Goal: Check status

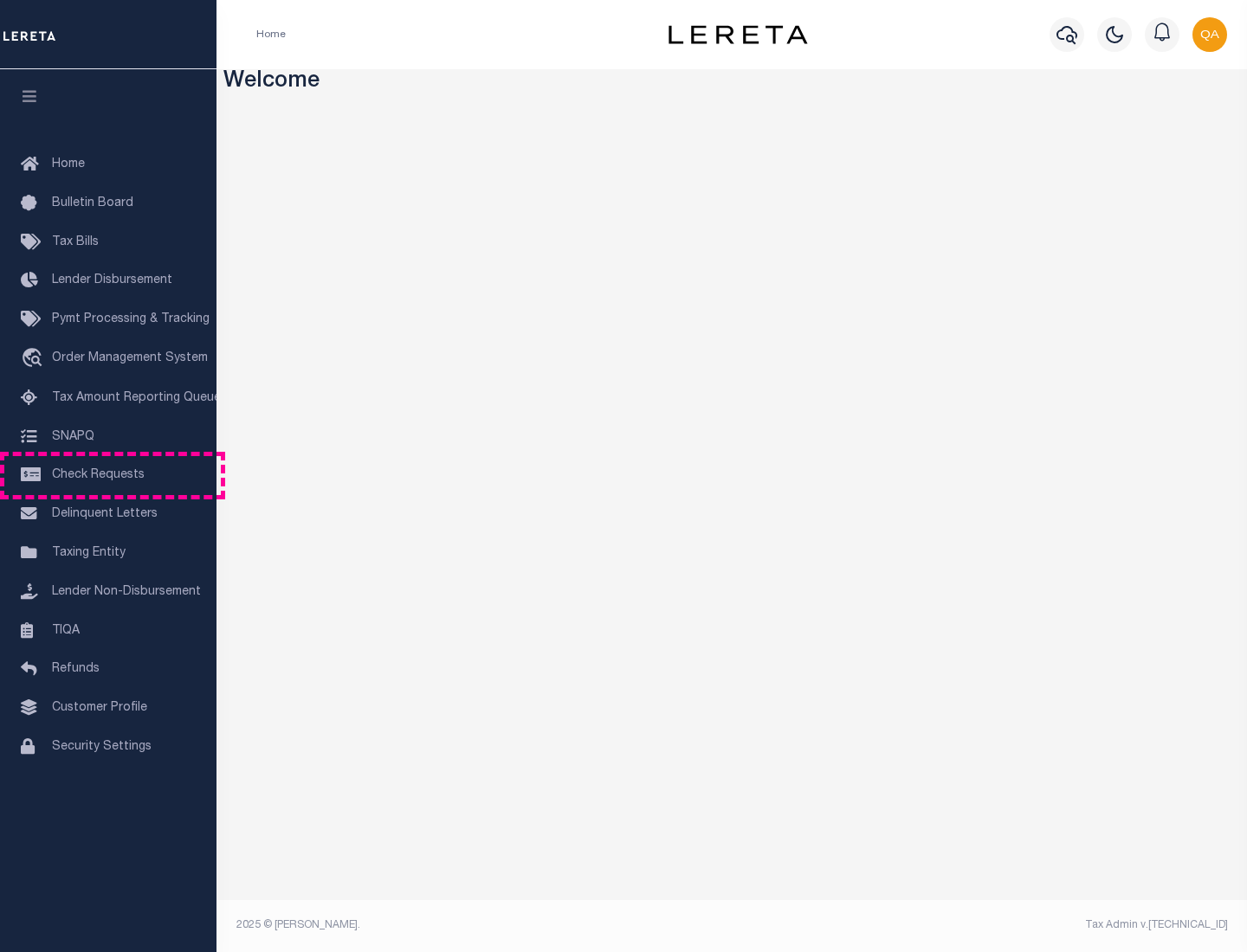
click at [108, 476] on span "Check Requests" at bounding box center [98, 475] width 93 height 12
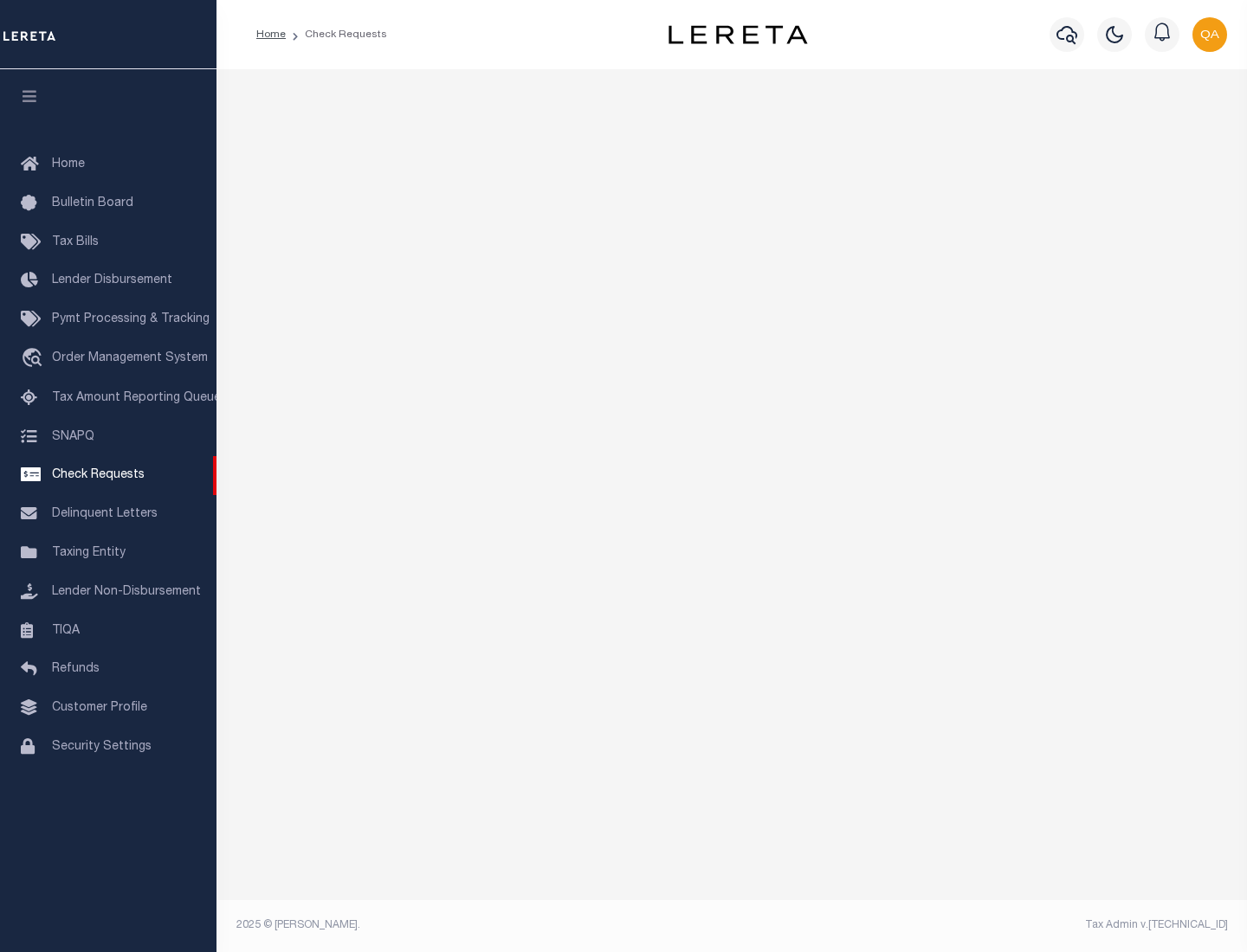
select select "50"
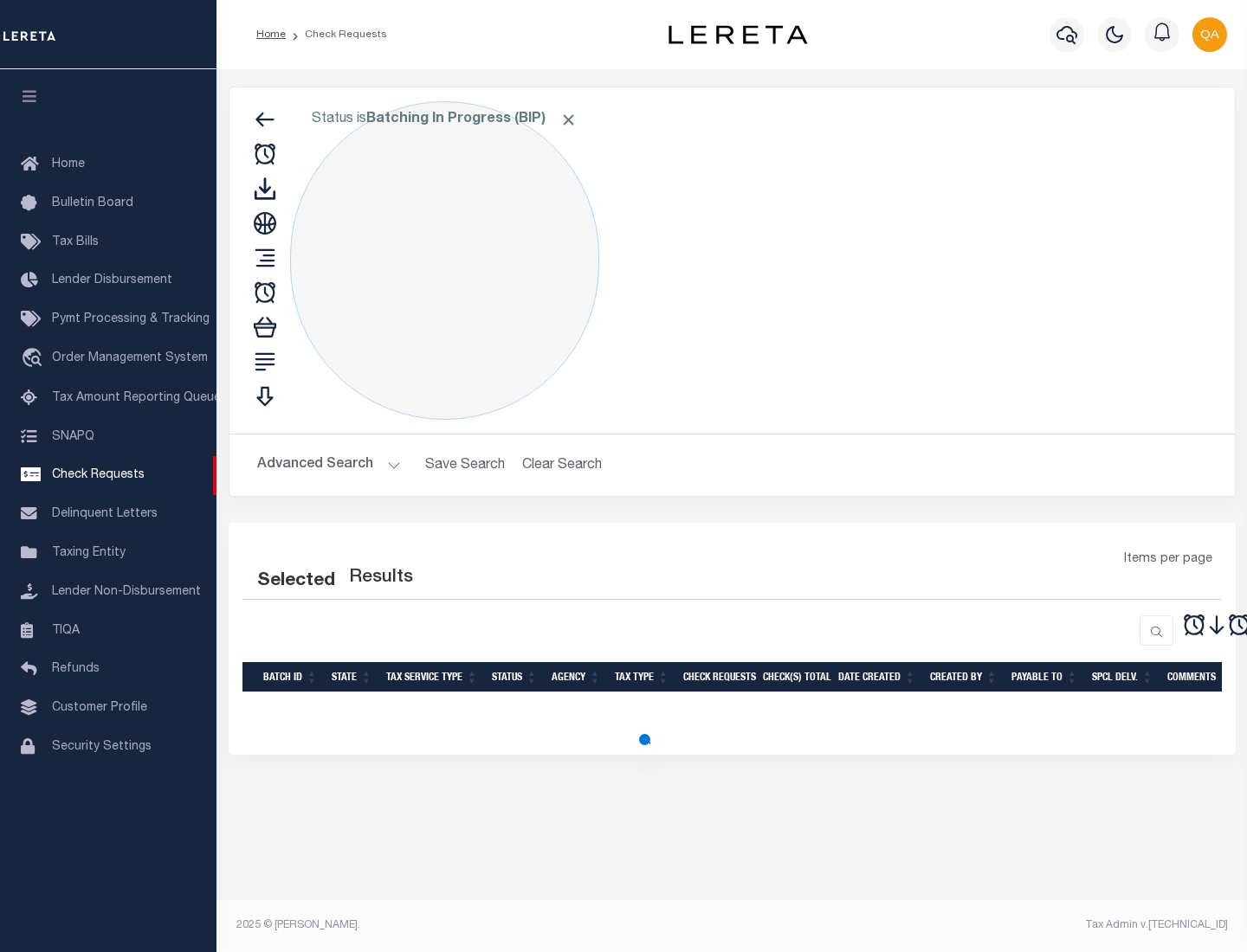
select select "50"
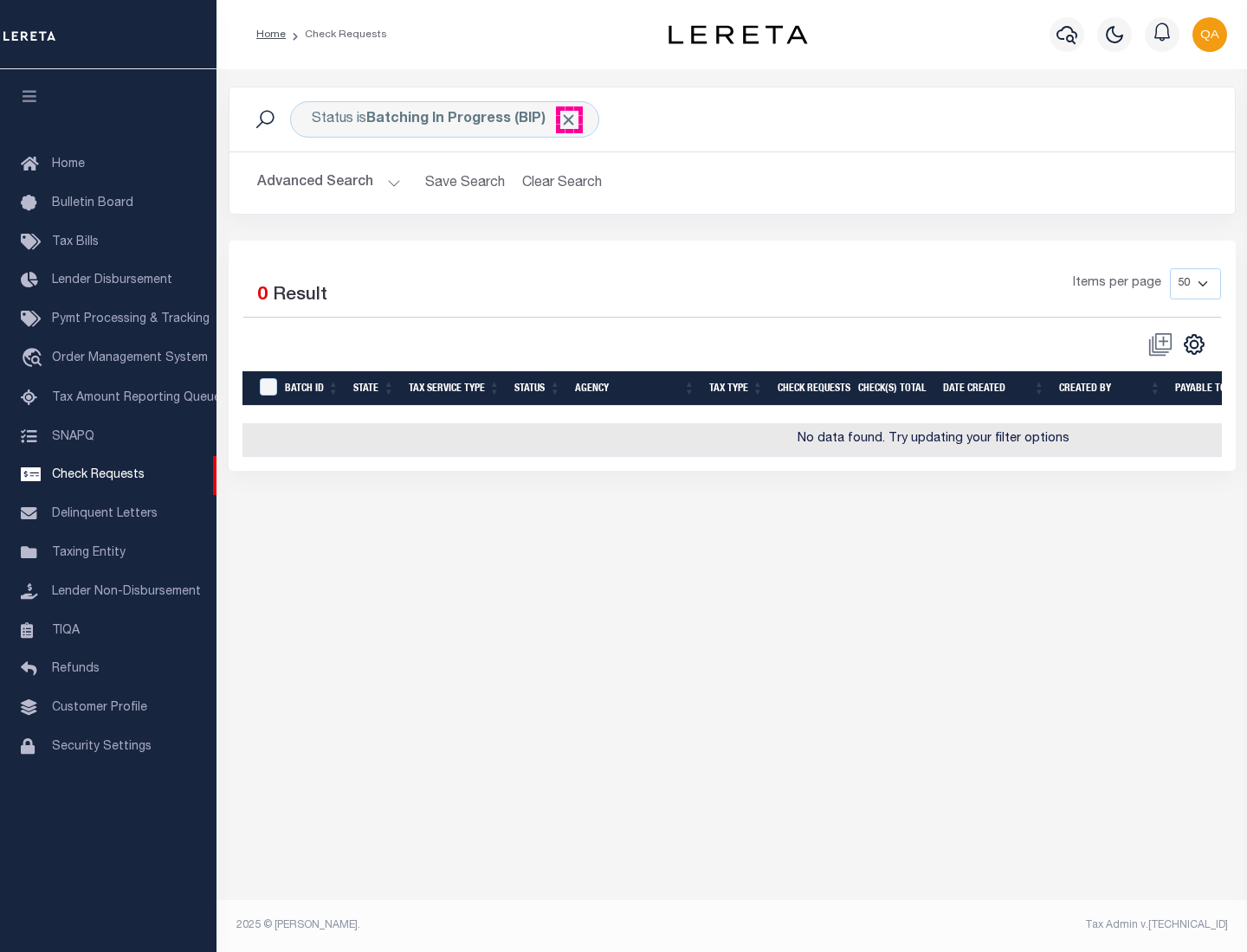
click at [569, 120] on span "Click to Remove" at bounding box center [569, 120] width 19 height 19
